Goal: Answer question/provide support

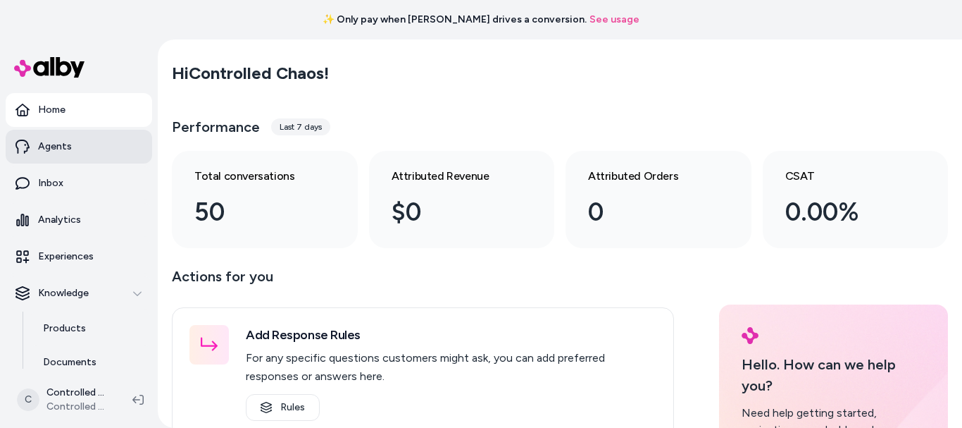
click at [80, 142] on link "Agents" at bounding box center [79, 147] width 147 height 34
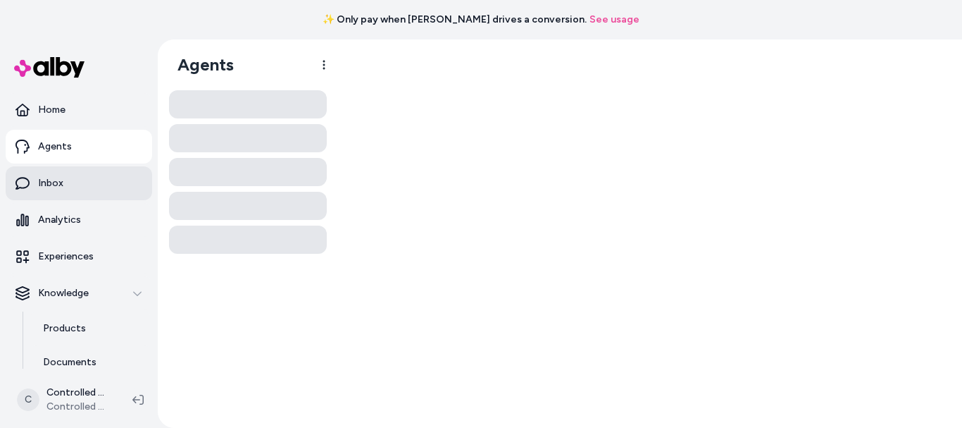
click at [70, 192] on link "Inbox" at bounding box center [79, 183] width 147 height 34
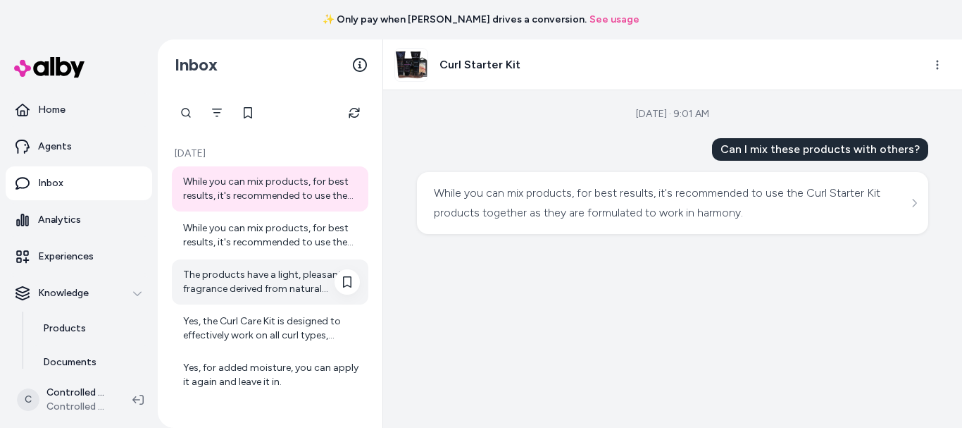
click at [335, 288] on div at bounding box center [347, 291] width 25 height 45
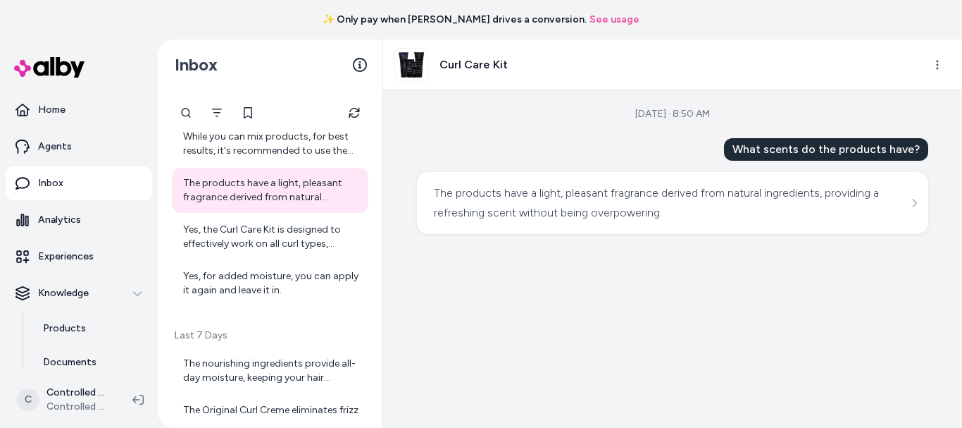
scroll to position [112, 0]
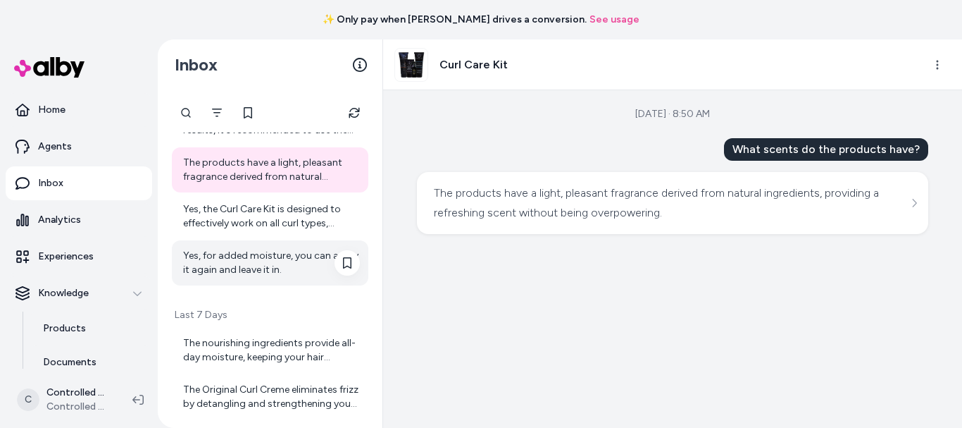
click at [292, 261] on div "Yes, for added moisture, you can apply it again and leave it in." at bounding box center [271, 263] width 177 height 28
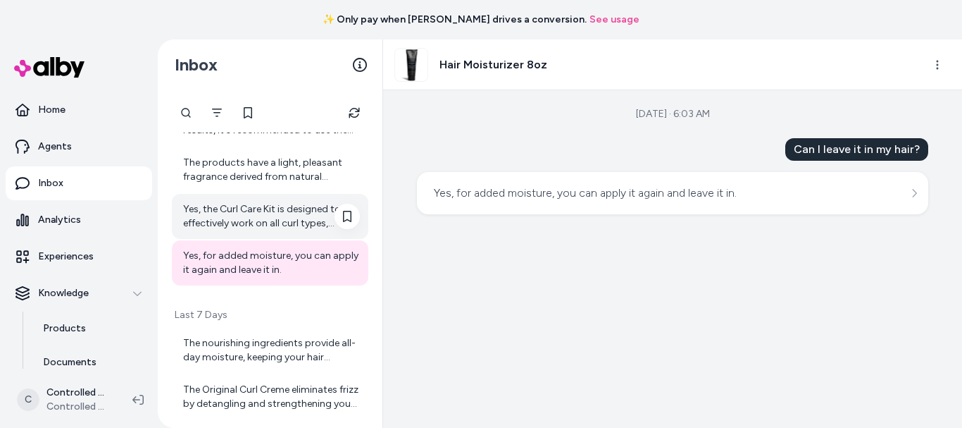
click at [294, 218] on div "Yes, the Curl Care Kit is designed to effectively work on all curl types, enhan…" at bounding box center [271, 216] width 177 height 28
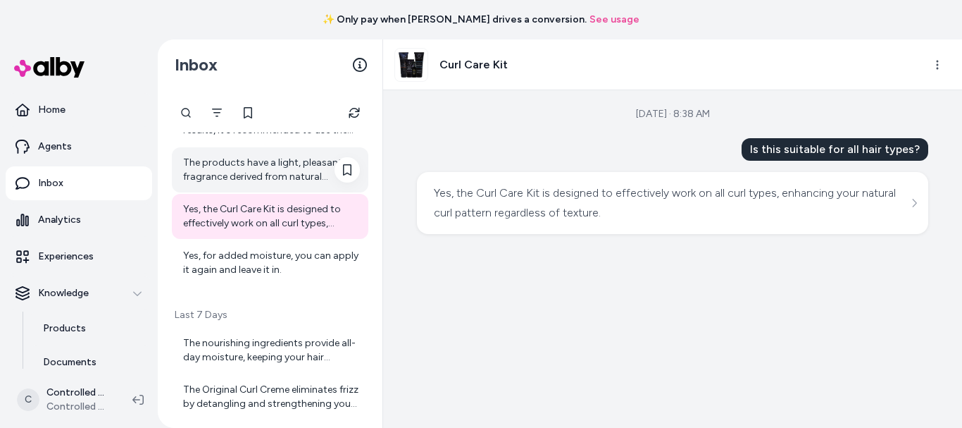
click at [308, 170] on div "The products have a light, pleasant fragrance derived from natural ingredients,…" at bounding box center [271, 170] width 177 height 28
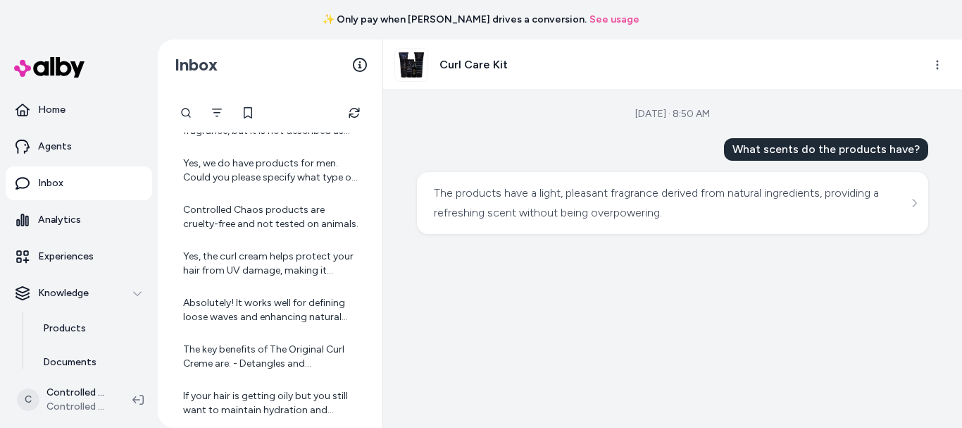
scroll to position [494, 0]
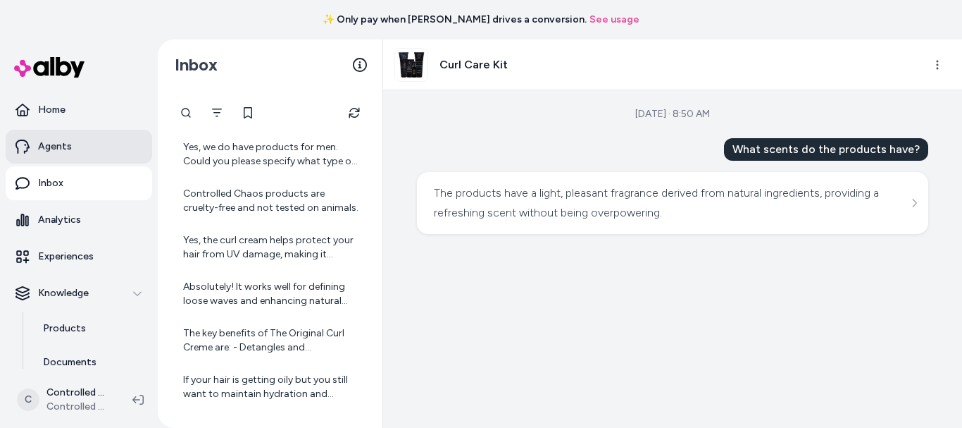
click at [55, 142] on p "Agents" at bounding box center [55, 146] width 34 height 14
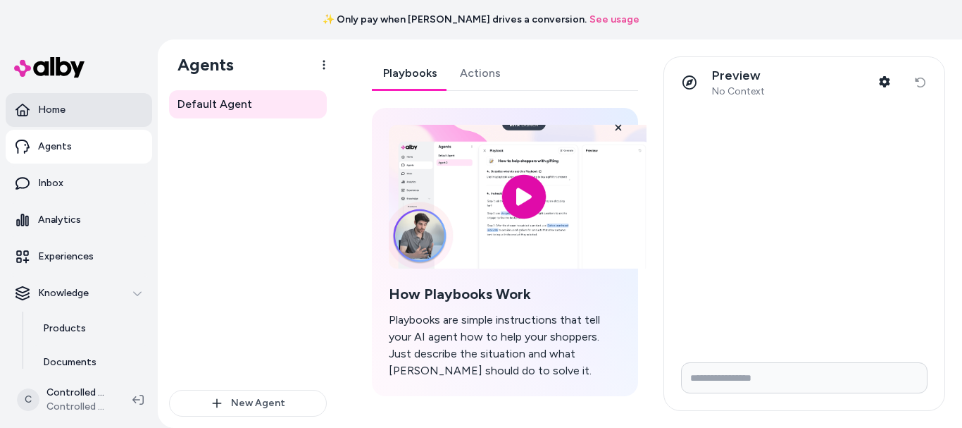
click at [82, 123] on link "Home" at bounding box center [79, 110] width 147 height 34
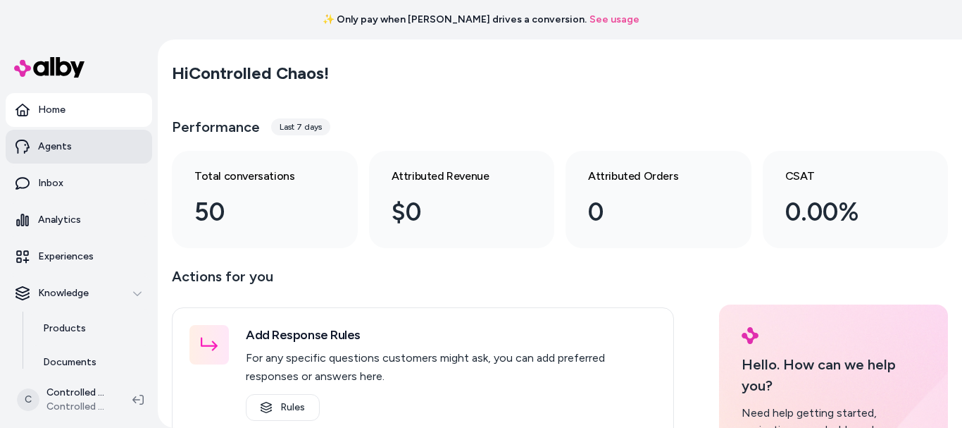
click at [77, 144] on link "Agents" at bounding box center [79, 147] width 147 height 34
